Goal: Transaction & Acquisition: Purchase product/service

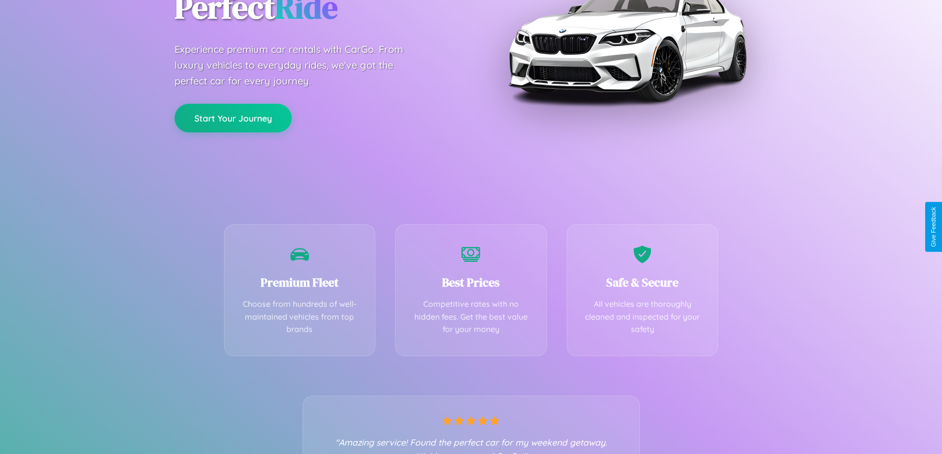
scroll to position [195, 0]
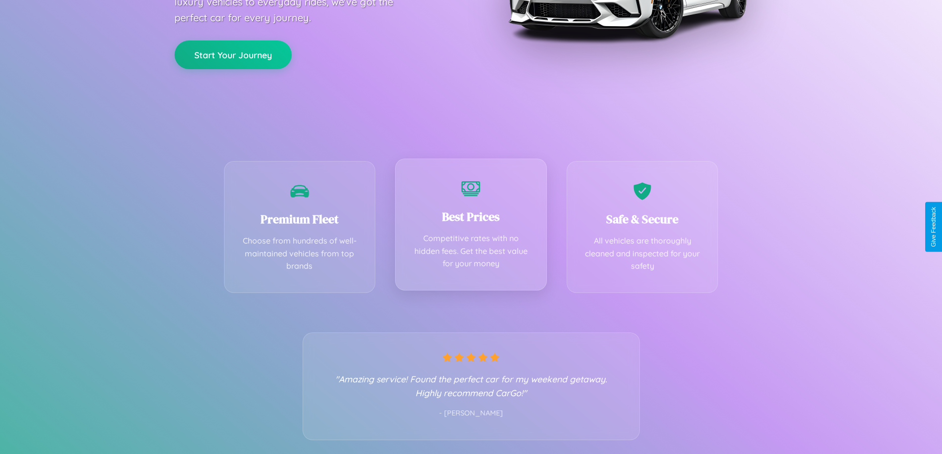
click at [471, 227] on div "Best Prices Competitive rates with no hidden fees. Get the best value for your …" at bounding box center [471, 225] width 152 height 132
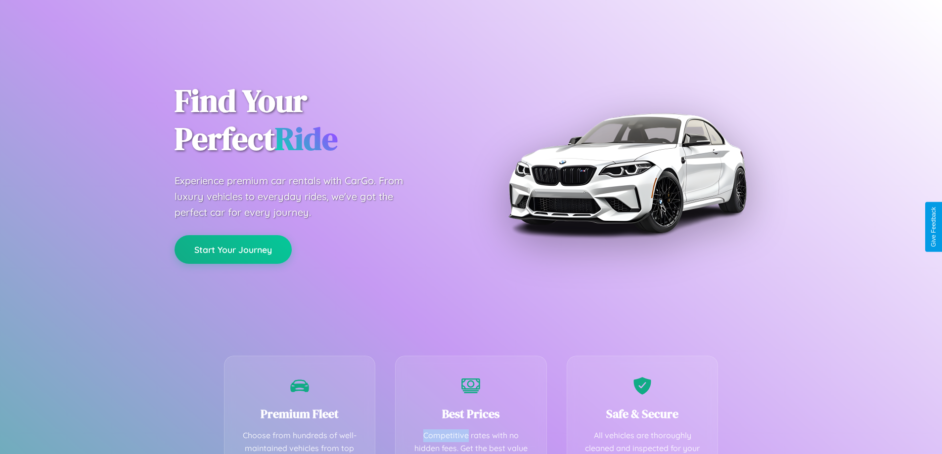
scroll to position [288, 0]
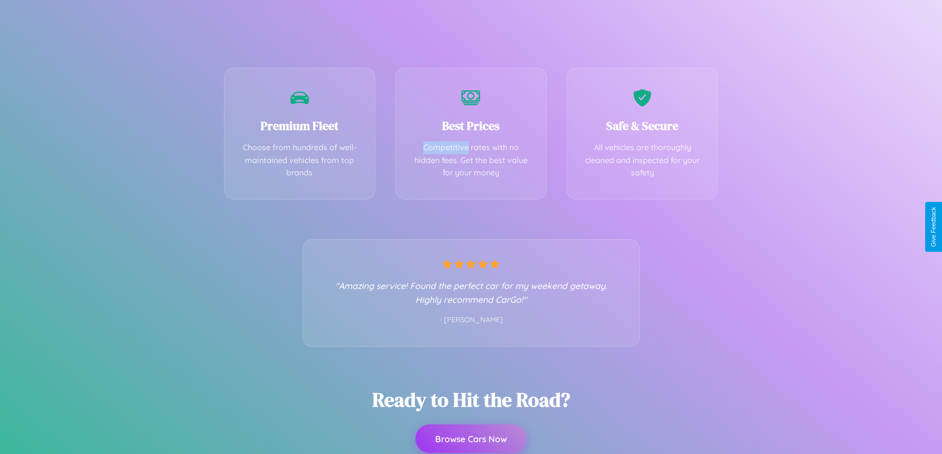
click at [471, 439] on button "Browse Cars Now" at bounding box center [470, 439] width 111 height 29
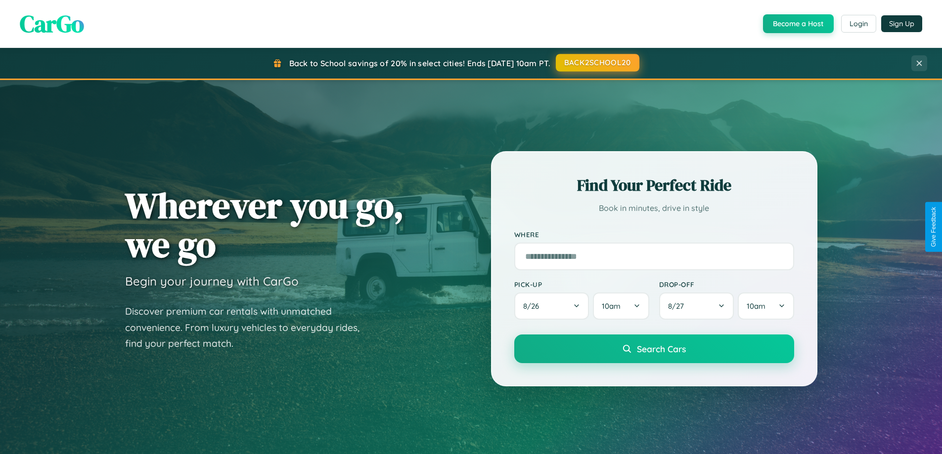
click at [597, 63] on button "BACK2SCHOOL20" at bounding box center [598, 63] width 84 height 18
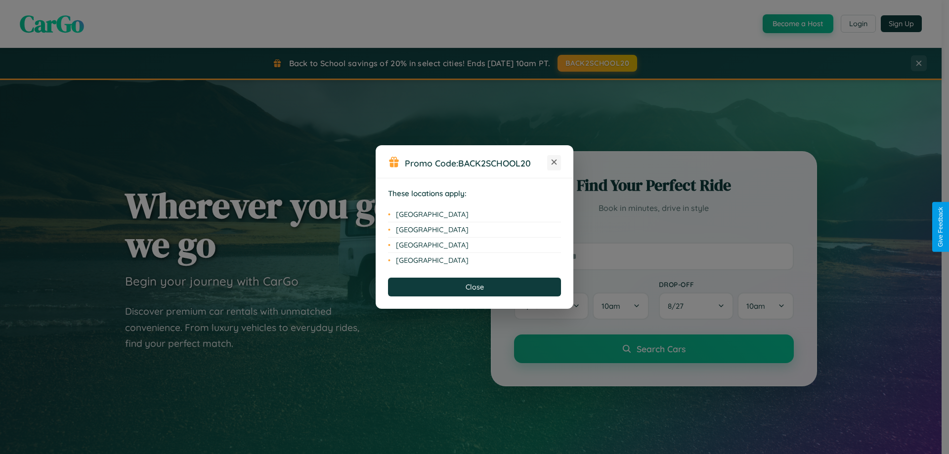
click at [554, 163] on icon at bounding box center [554, 162] width 5 height 5
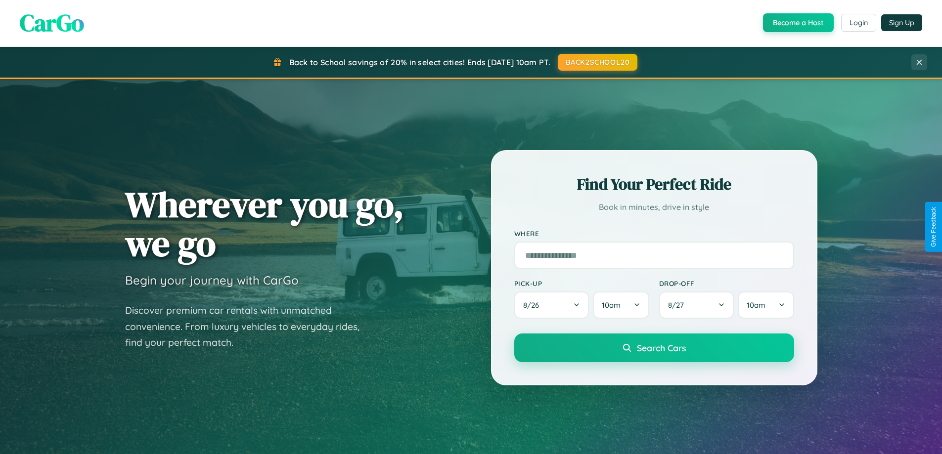
scroll to position [680, 0]
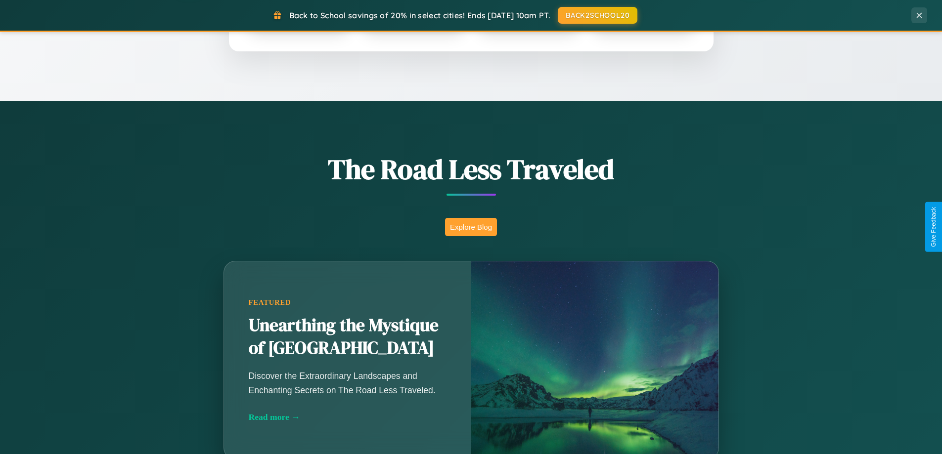
click at [471, 227] on button "Explore Blog" at bounding box center [471, 227] width 52 height 18
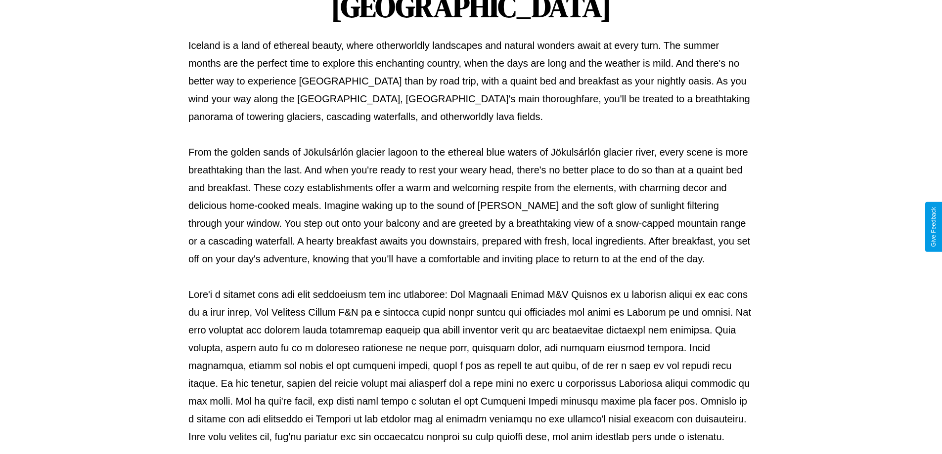
scroll to position [320, 0]
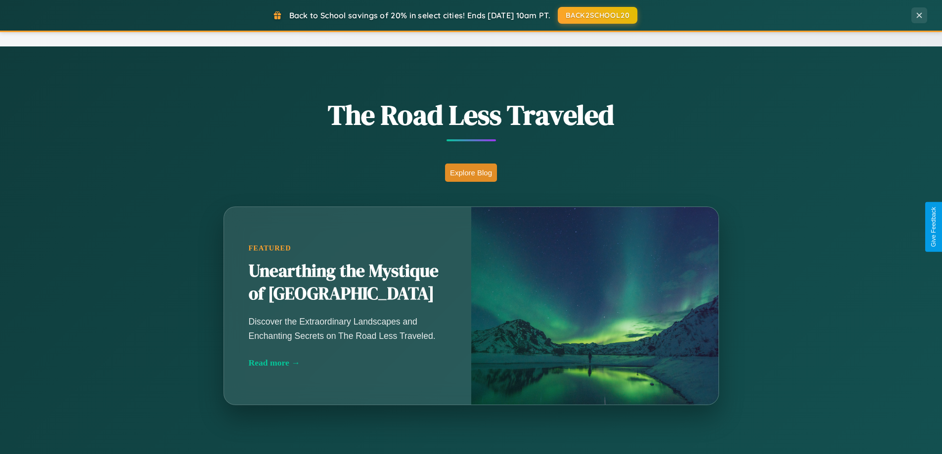
scroll to position [680, 0]
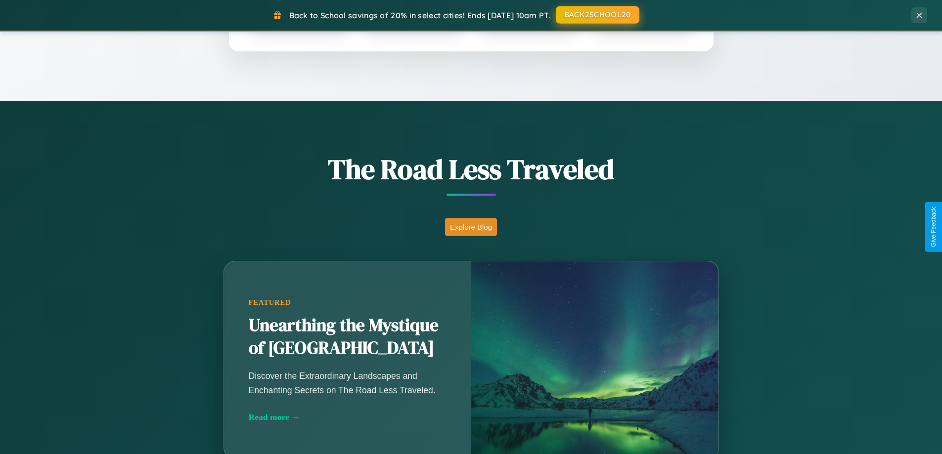
click at [597, 15] on button "BACK2SCHOOL20" at bounding box center [598, 15] width 84 height 18
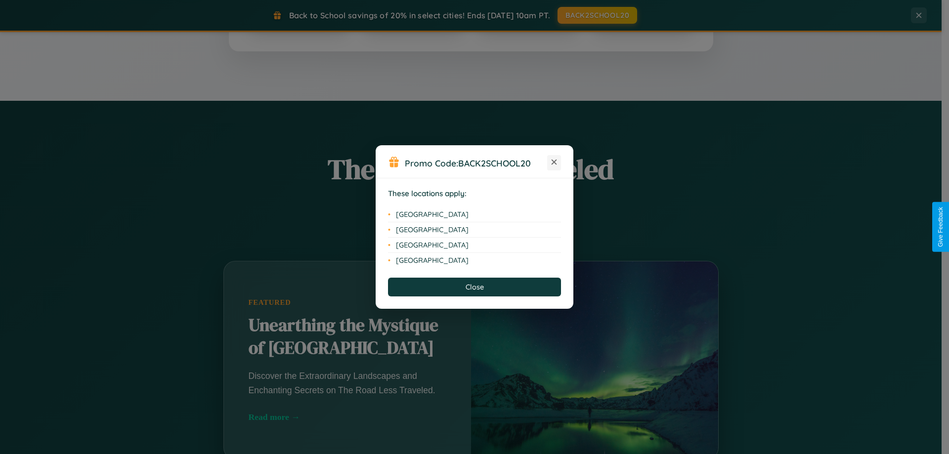
click at [554, 163] on icon at bounding box center [554, 162] width 5 height 5
